Goal: Unclear: Browse casually

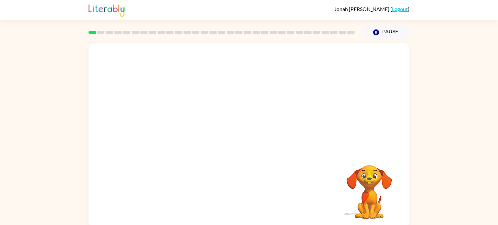
click at [177, 120] on video "Your browser must support playing .mp4 files to use Literably. Please try using…" at bounding box center [249, 97] width 321 height 109
click at [254, 141] on div at bounding box center [249, 139] width 42 height 24
click at [251, 139] on icon "button" at bounding box center [248, 138] width 7 height 7
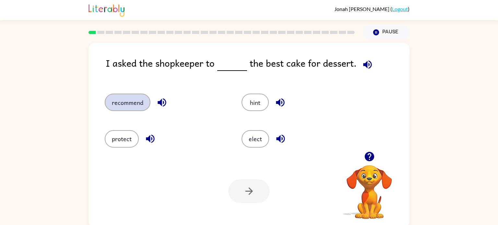
click at [125, 104] on button "recommend" at bounding box center [128, 103] width 46 height 18
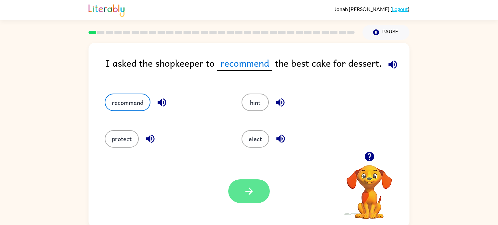
click at [241, 183] on button "button" at bounding box center [249, 192] width 42 height 24
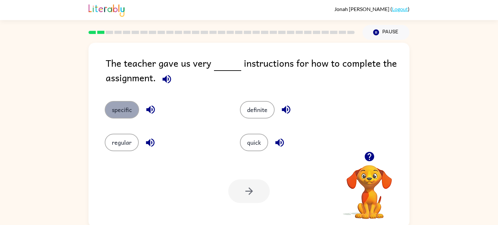
click at [121, 109] on button "specific" at bounding box center [122, 110] width 34 height 18
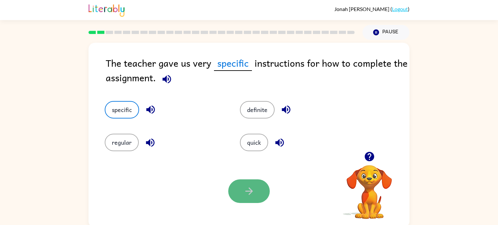
click at [244, 199] on button "button" at bounding box center [249, 192] width 42 height 24
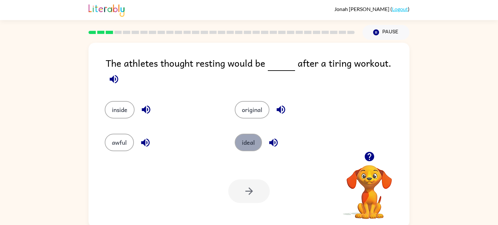
click at [249, 138] on button "ideal" at bounding box center [248, 143] width 27 height 18
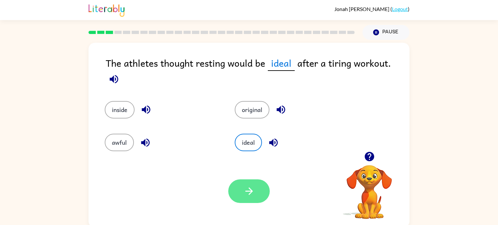
click at [253, 191] on icon "button" at bounding box center [249, 191] width 11 height 11
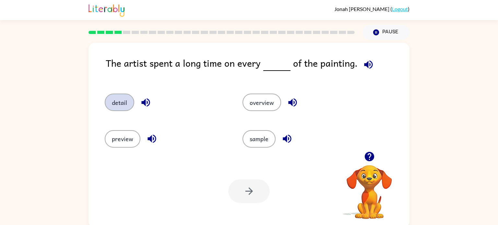
click at [112, 106] on button "detail" at bounding box center [120, 103] width 30 height 18
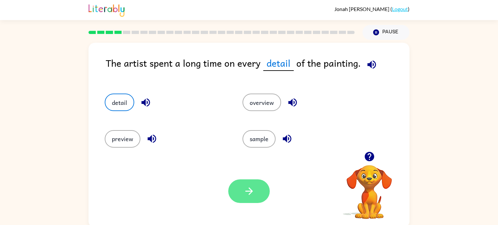
click at [253, 192] on icon "button" at bounding box center [248, 191] width 7 height 7
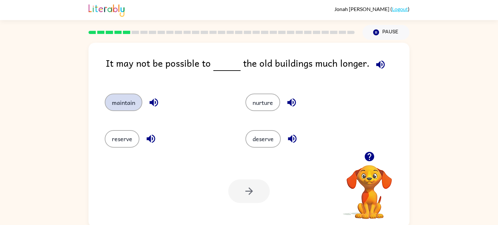
click at [129, 104] on button "maintain" at bounding box center [124, 103] width 38 height 18
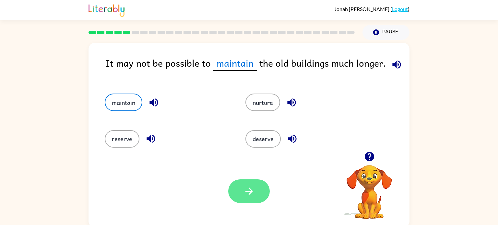
click at [246, 188] on icon "button" at bounding box center [249, 191] width 11 height 11
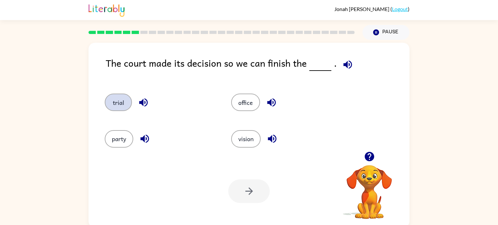
click at [116, 104] on button "trial" at bounding box center [118, 103] width 27 height 18
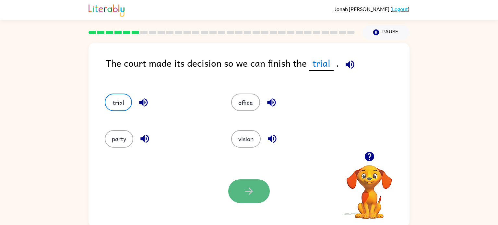
click at [243, 187] on button "button" at bounding box center [249, 192] width 42 height 24
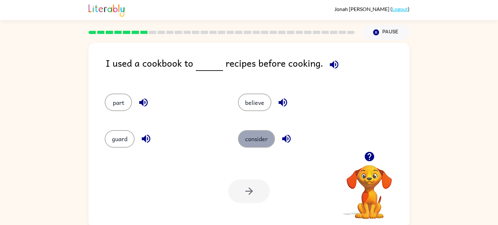
click at [252, 136] on button "consider" at bounding box center [256, 139] width 37 height 18
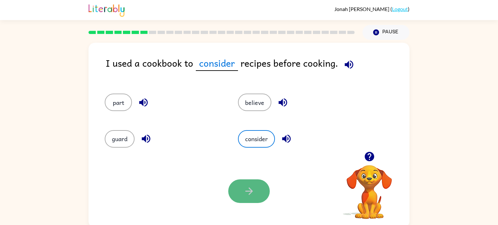
click at [250, 182] on button "button" at bounding box center [249, 192] width 42 height 24
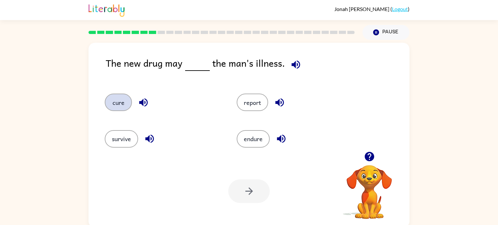
click at [118, 100] on button "cure" at bounding box center [118, 103] width 27 height 18
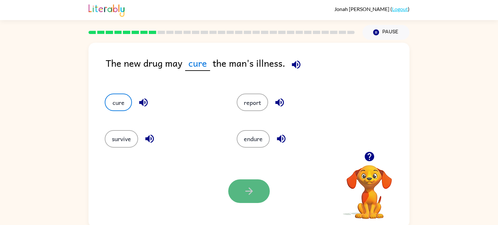
click at [250, 191] on icon "button" at bounding box center [248, 191] width 7 height 7
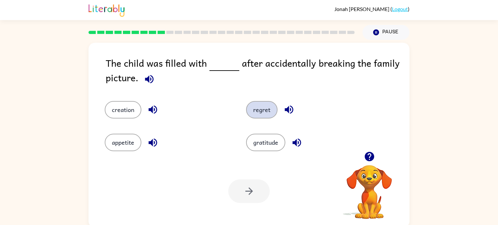
click at [261, 108] on button "regret" at bounding box center [261, 110] width 31 height 18
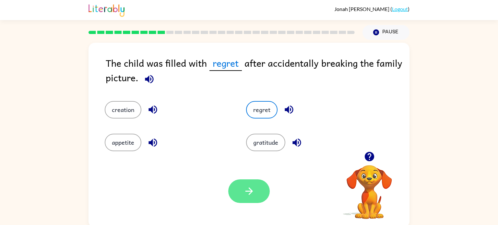
click at [250, 186] on icon "button" at bounding box center [249, 191] width 11 height 11
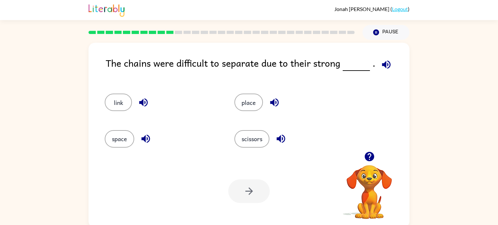
click at [106, 108] on div "link" at bounding box center [162, 103] width 115 height 18
click at [121, 107] on button "link" at bounding box center [118, 103] width 27 height 18
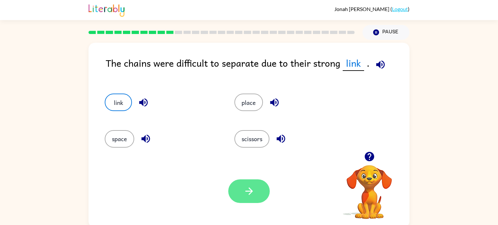
click at [245, 189] on icon "button" at bounding box center [249, 191] width 11 height 11
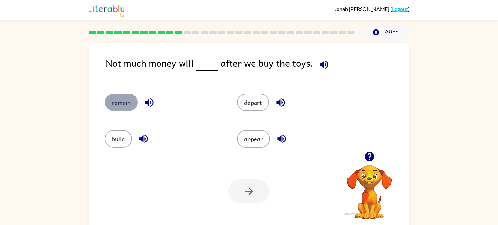
click at [128, 100] on button "remain" at bounding box center [121, 103] width 33 height 18
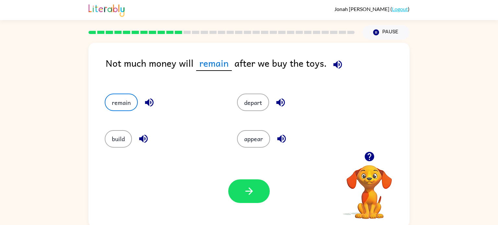
click at [233, 170] on div "Your browser must support playing .mp4 files to use Literably. Please try using…" at bounding box center [249, 191] width 321 height 73
click at [236, 193] on button "button" at bounding box center [249, 192] width 42 height 24
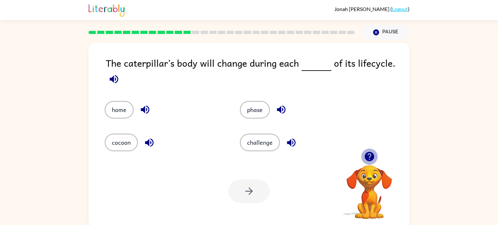
click at [368, 158] on icon "button" at bounding box center [369, 156] width 9 height 9
click at [259, 106] on button "phase" at bounding box center [255, 110] width 30 height 18
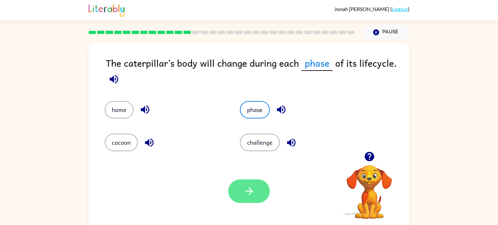
click at [246, 195] on icon "button" at bounding box center [249, 191] width 11 height 11
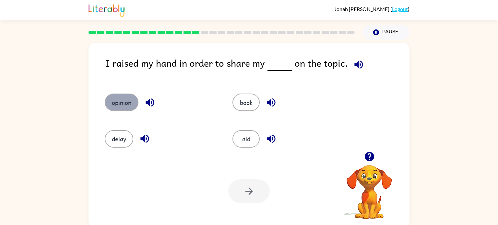
click at [110, 101] on button "opinion" at bounding box center [122, 103] width 34 height 18
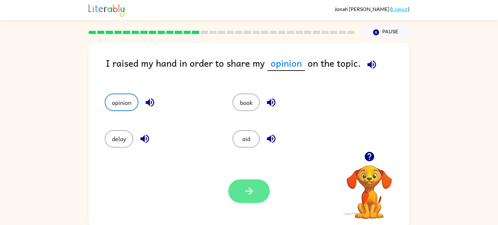
click at [258, 181] on button "button" at bounding box center [249, 192] width 42 height 24
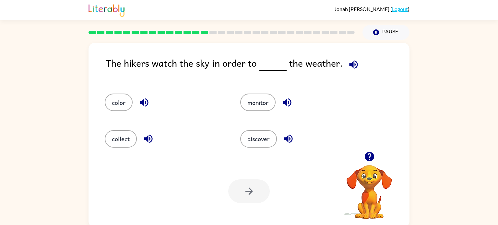
click at [255, 93] on div "monitor" at bounding box center [296, 99] width 136 height 36
click at [253, 100] on button "monitor" at bounding box center [257, 103] width 35 height 18
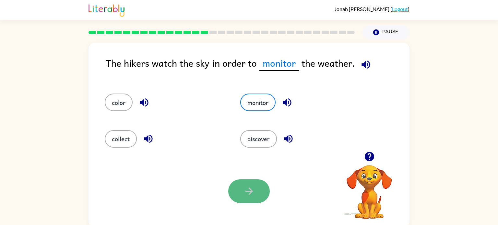
click at [252, 189] on icon "button" at bounding box center [249, 191] width 11 height 11
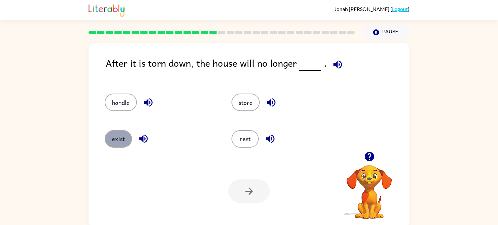
click at [122, 140] on button "exist" at bounding box center [118, 139] width 27 height 18
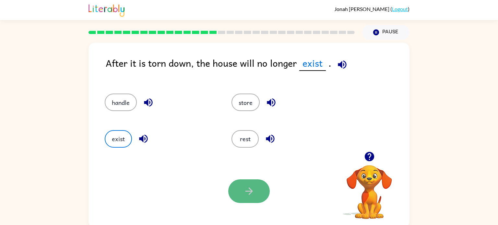
click at [257, 192] on button "button" at bounding box center [249, 192] width 42 height 24
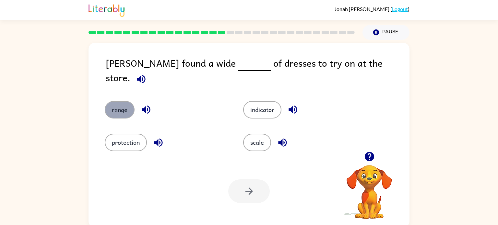
click at [115, 102] on button "range" at bounding box center [120, 110] width 30 height 18
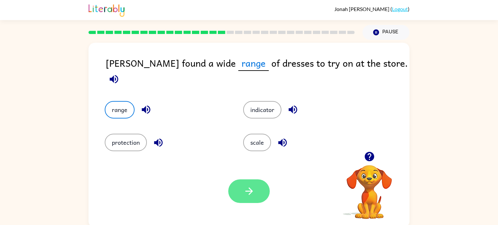
click at [256, 189] on button "button" at bounding box center [249, 192] width 42 height 24
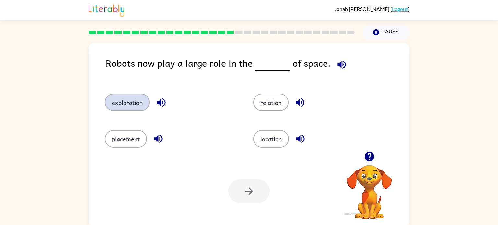
click at [139, 99] on button "exploration" at bounding box center [127, 103] width 45 height 18
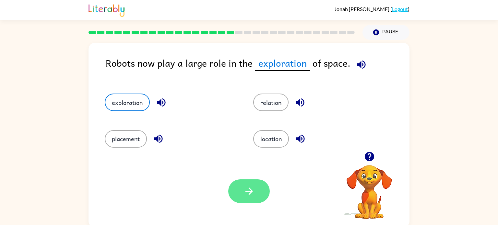
click at [247, 186] on icon "button" at bounding box center [249, 191] width 11 height 11
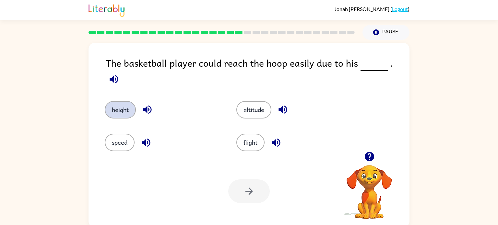
click at [123, 108] on button "height" at bounding box center [120, 110] width 31 height 18
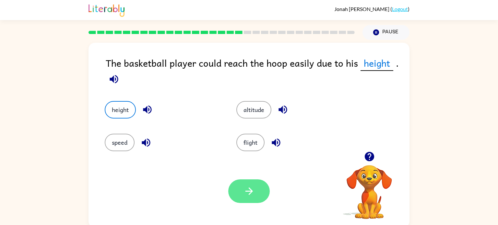
click at [244, 193] on icon "button" at bounding box center [249, 191] width 11 height 11
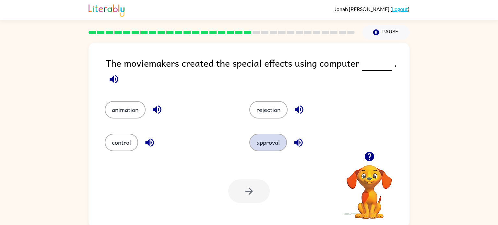
click at [280, 140] on button "approval" at bounding box center [269, 143] width 38 height 18
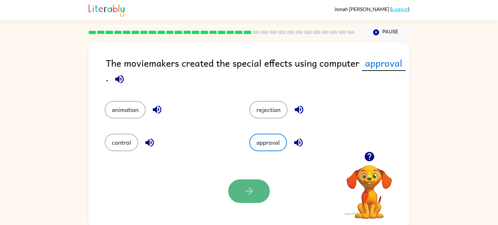
click at [258, 189] on button "button" at bounding box center [249, 192] width 42 height 24
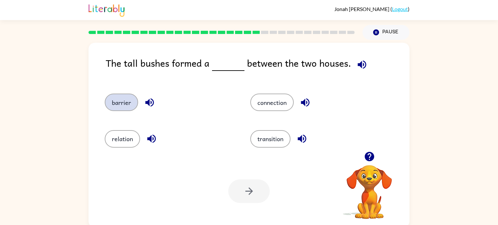
click at [135, 100] on button "barrier" at bounding box center [121, 103] width 33 height 18
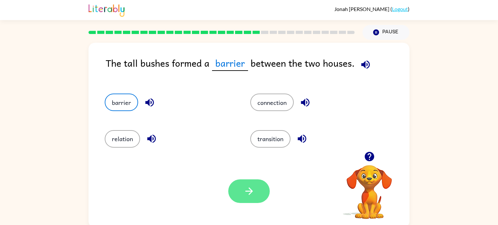
click at [252, 194] on icon "button" at bounding box center [249, 191] width 11 height 11
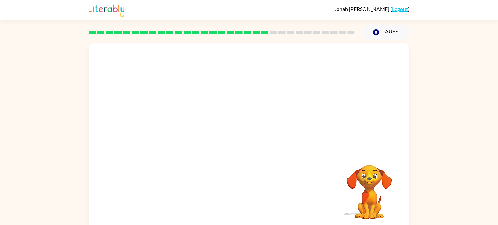
click at [371, 177] on video "Your browser must support playing .mp4 files to use Literably. Please try using…" at bounding box center [369, 187] width 65 height 65
click at [191, 126] on video "Your browser must support playing .mp4 files to use Literably. Please try using…" at bounding box center [249, 97] width 321 height 109
click at [193, 131] on video "Your browser must support playing .mp4 files to use Literably. Please try using…" at bounding box center [249, 97] width 321 height 109
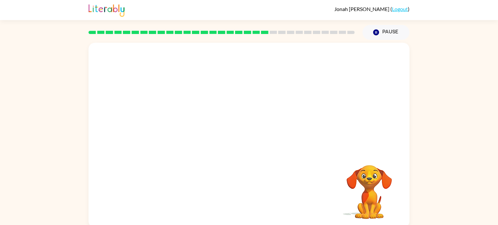
click at [193, 131] on video "Your browser must support playing .mp4 files to use Literably. Please try using…" at bounding box center [249, 97] width 321 height 109
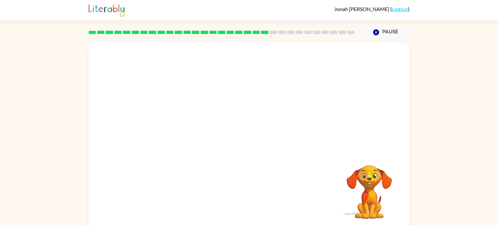
click at [193, 130] on video "Your browser must support playing .mp4 files to use Literably. Please try using…" at bounding box center [249, 97] width 321 height 109
click at [204, 171] on div "Your browser must support playing .mp4 files to use Literably. Please try using…" at bounding box center [249, 135] width 321 height 185
click at [190, 129] on video "Your browser must support playing .mp4 files to use Literably. Please try using…" at bounding box center [249, 97] width 321 height 109
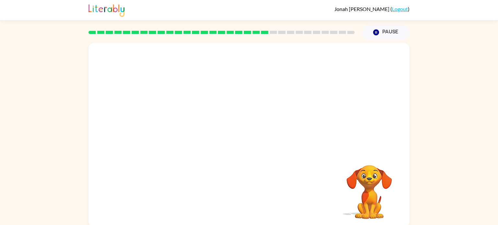
click at [190, 129] on video "Your browser must support playing .mp4 files to use Literably. Please try using…" at bounding box center [249, 97] width 321 height 109
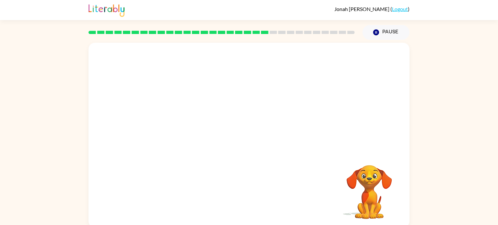
click at [190, 129] on video "Your browser must support playing .mp4 files to use Literably. Please try using…" at bounding box center [249, 97] width 321 height 109
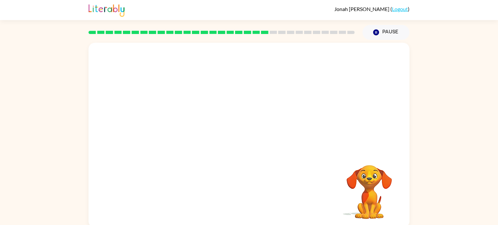
click at [190, 129] on video "Your browser must support playing .mp4 files to use Literably. Please try using…" at bounding box center [249, 97] width 321 height 109
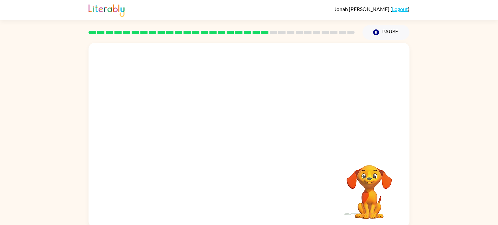
click at [190, 129] on video "Your browser must support playing .mp4 files to use Literably. Please try using…" at bounding box center [249, 97] width 321 height 109
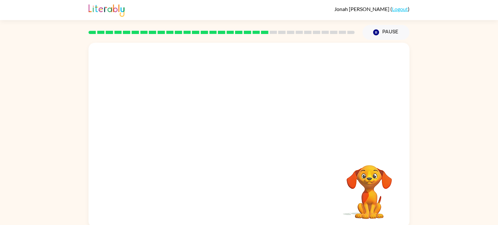
click at [190, 129] on video "Your browser must support playing .mp4 files to use Literably. Please try using…" at bounding box center [249, 97] width 321 height 109
click at [259, 137] on button "button" at bounding box center [249, 139] width 42 height 24
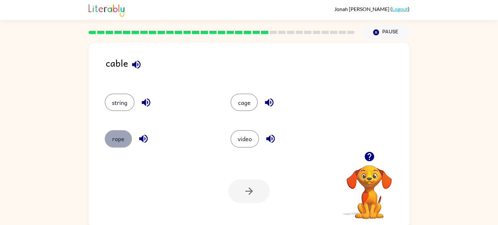
click at [114, 140] on button "rope" at bounding box center [118, 139] width 27 height 18
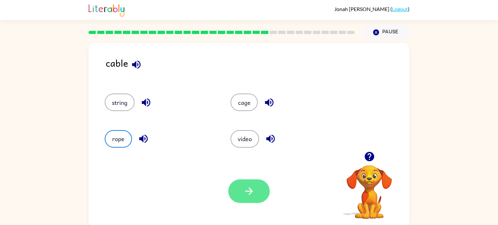
click at [249, 195] on icon "button" at bounding box center [249, 191] width 11 height 11
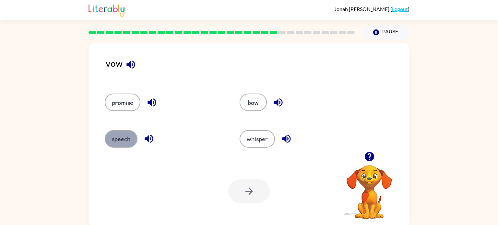
click at [125, 139] on button "speech" at bounding box center [121, 139] width 33 height 18
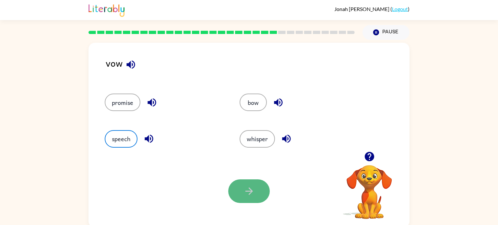
click at [234, 192] on button "button" at bounding box center [249, 192] width 42 height 24
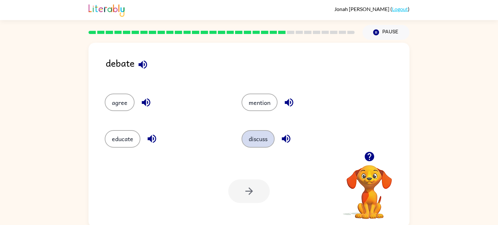
click at [246, 135] on button "discuss" at bounding box center [258, 139] width 33 height 18
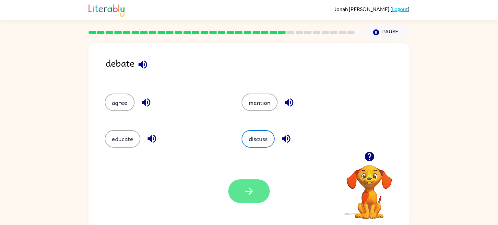
click at [257, 187] on button "button" at bounding box center [249, 192] width 42 height 24
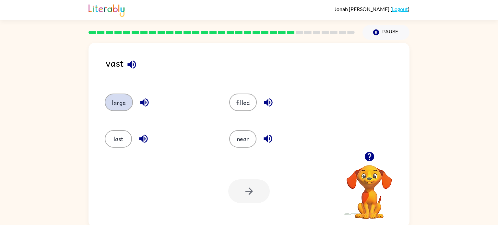
click at [120, 104] on button "large" at bounding box center [119, 103] width 28 height 18
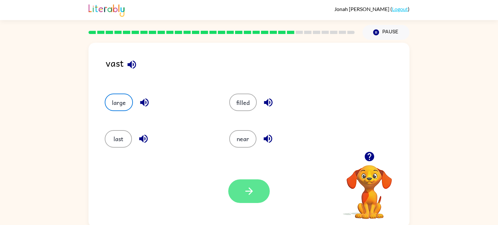
click at [250, 190] on icon "button" at bounding box center [248, 191] width 7 height 7
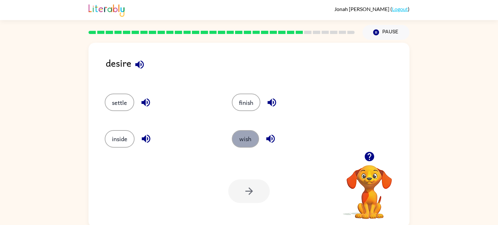
click at [234, 139] on button "wish" at bounding box center [245, 139] width 27 height 18
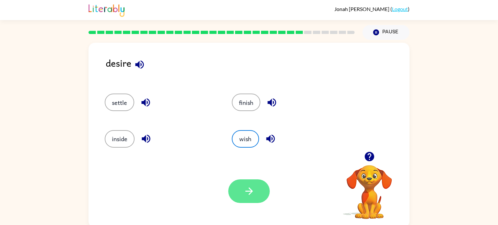
click at [257, 189] on button "button" at bounding box center [249, 192] width 42 height 24
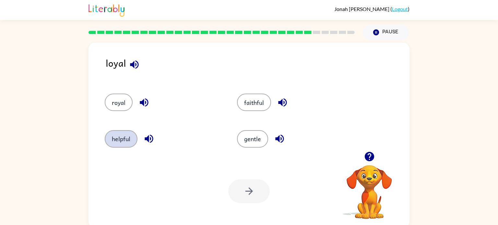
click at [118, 142] on button "helpful" at bounding box center [121, 139] width 33 height 18
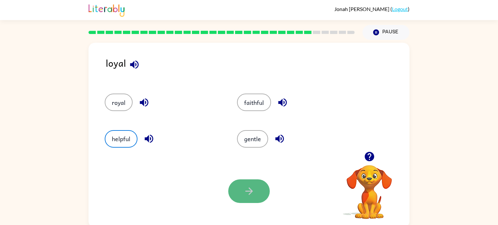
click at [249, 187] on icon "button" at bounding box center [249, 191] width 11 height 11
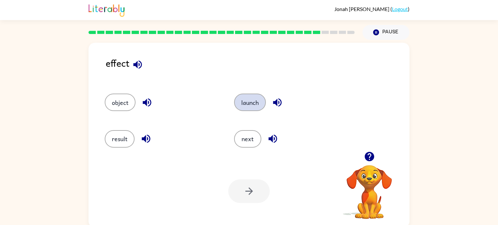
click at [246, 103] on button "launch" at bounding box center [250, 103] width 32 height 18
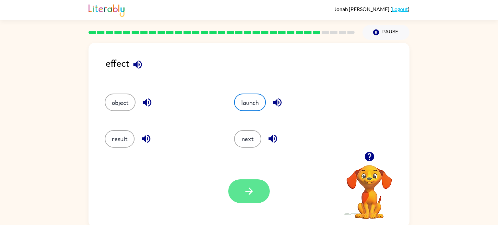
click at [249, 184] on button "button" at bounding box center [249, 192] width 42 height 24
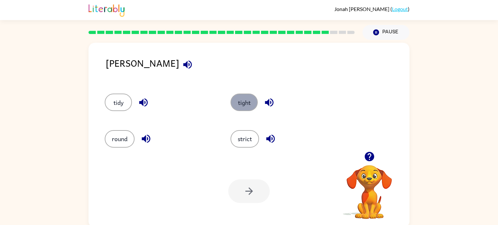
click at [247, 103] on button "tight" at bounding box center [244, 103] width 27 height 18
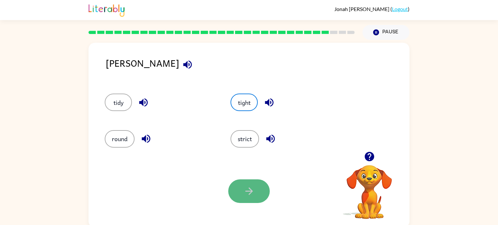
click at [252, 200] on button "button" at bounding box center [249, 192] width 42 height 24
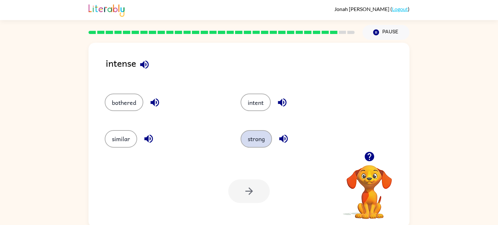
click at [187, 165] on div "intense bothered intent similar strong Your browser must support playing .mp4 f…" at bounding box center [249, 135] width 321 height 185
click at [249, 140] on button "strong" at bounding box center [256, 139] width 31 height 18
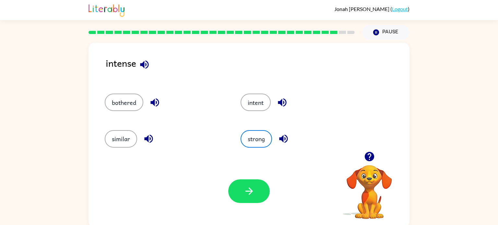
click at [254, 177] on div "Your browser must support playing .mp4 files to use Literably. Please try using…" at bounding box center [249, 191] width 321 height 73
click at [252, 182] on button "button" at bounding box center [249, 192] width 42 height 24
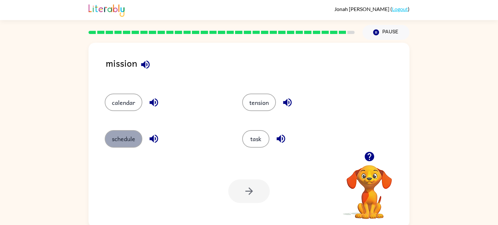
click at [125, 138] on button "schedule" at bounding box center [124, 139] width 38 height 18
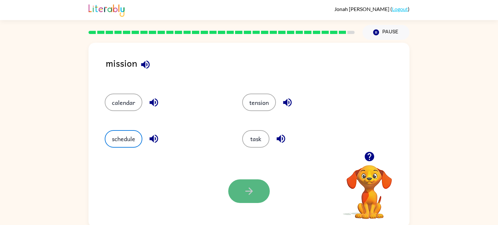
click at [255, 185] on button "button" at bounding box center [249, 192] width 42 height 24
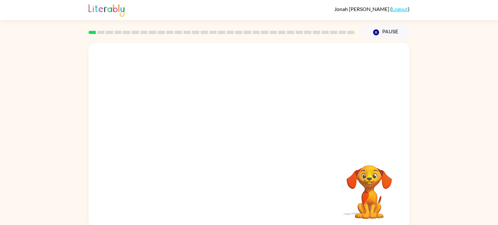
click at [217, 59] on video "Your browser must support playing .mp4 files to use Literably. Please try using…" at bounding box center [249, 97] width 321 height 109
click at [256, 144] on button "button" at bounding box center [249, 139] width 42 height 24
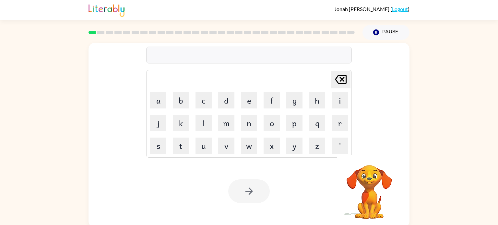
click at [197, 53] on div at bounding box center [249, 55] width 206 height 17
click at [197, 52] on div at bounding box center [249, 55] width 206 height 17
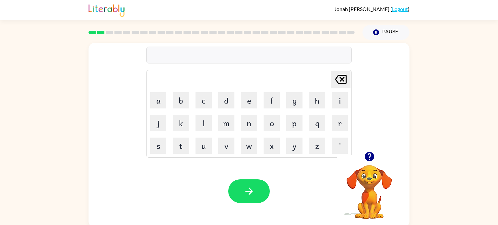
click at [178, 55] on div at bounding box center [249, 55] width 206 height 17
click at [369, 161] on icon "button" at bounding box center [369, 156] width 9 height 9
click at [215, 61] on div at bounding box center [249, 55] width 206 height 17
